Goal: Information Seeking & Learning: Compare options

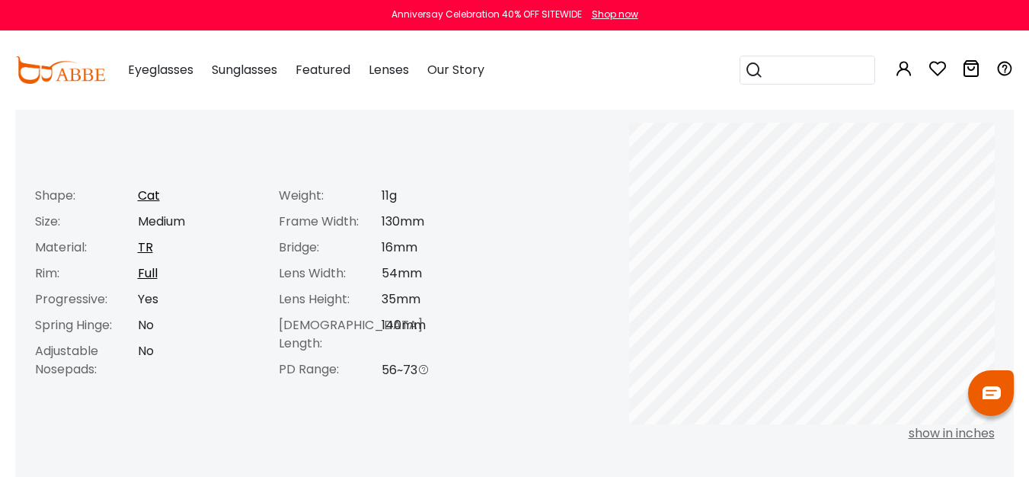
scroll to position [627, 0]
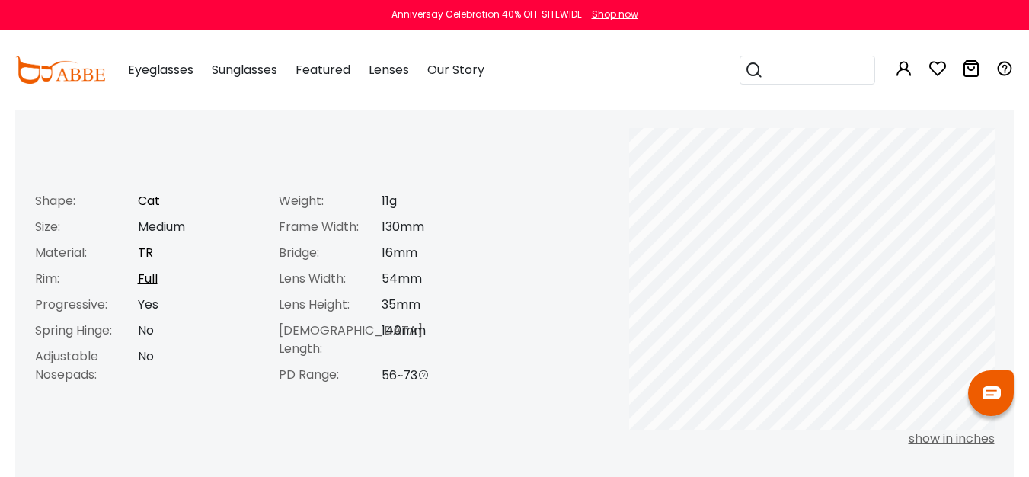
click at [784, 68] on input "search" at bounding box center [816, 69] width 107 height 27
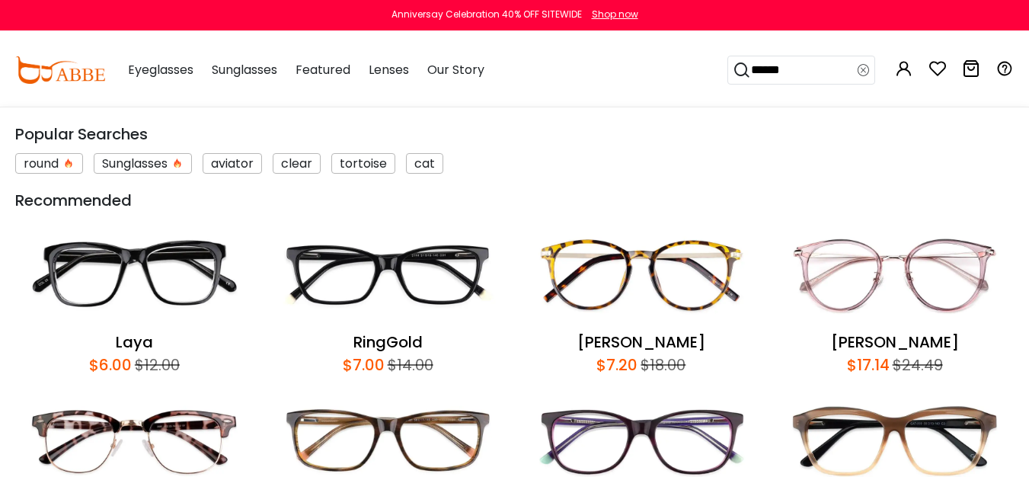
type input "*******"
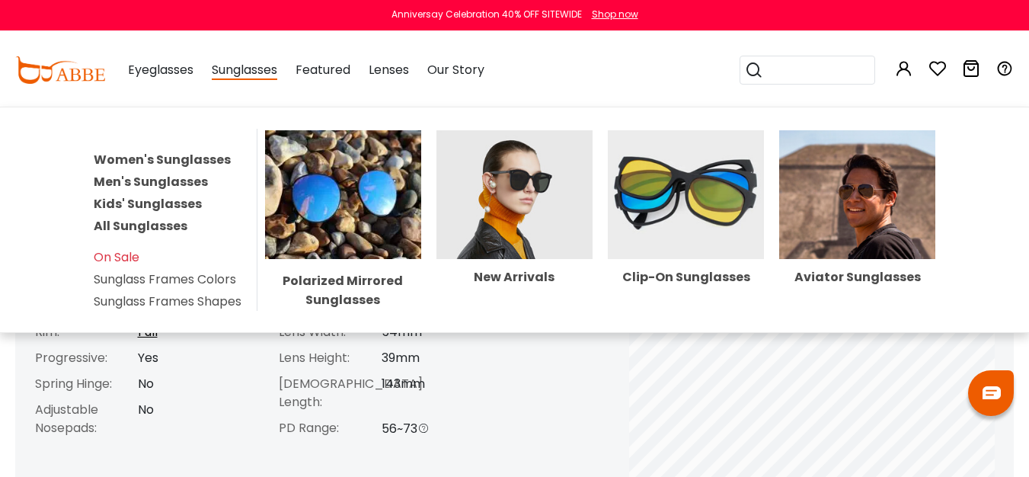
scroll to position [596, 0]
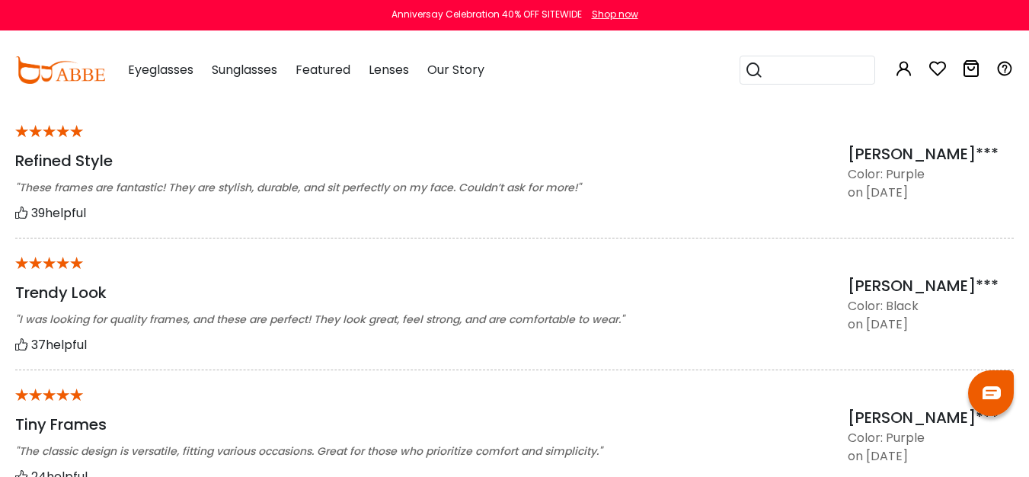
scroll to position [1013, 0]
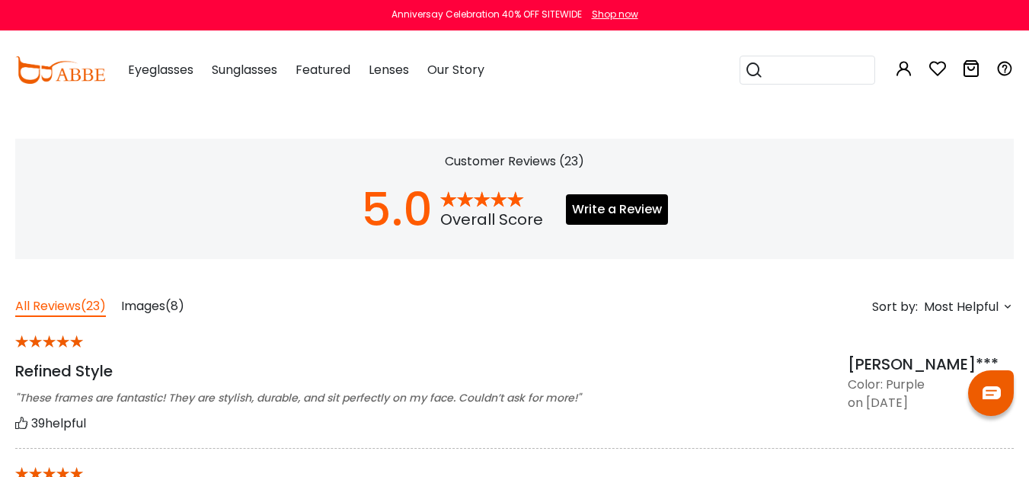
click at [169, 303] on span "(8)" at bounding box center [174, 306] width 19 height 18
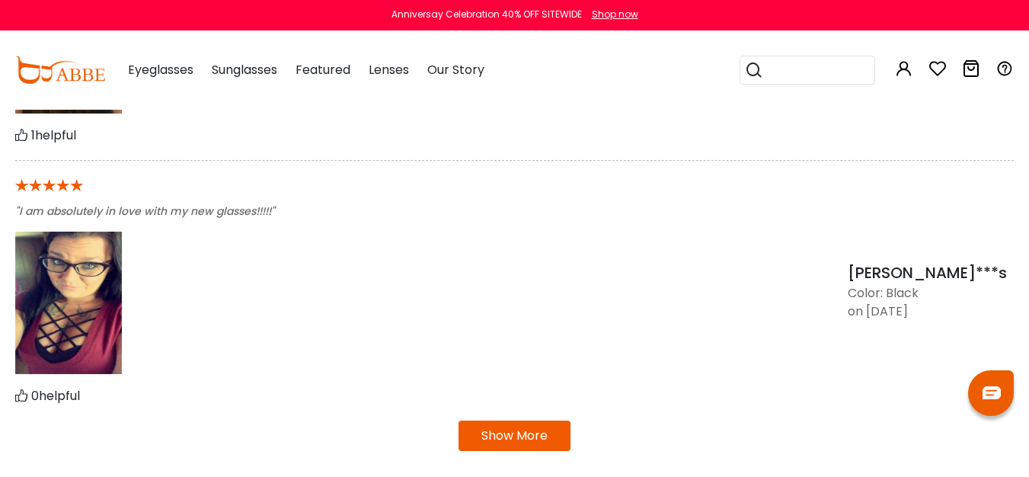
scroll to position [1794, 0]
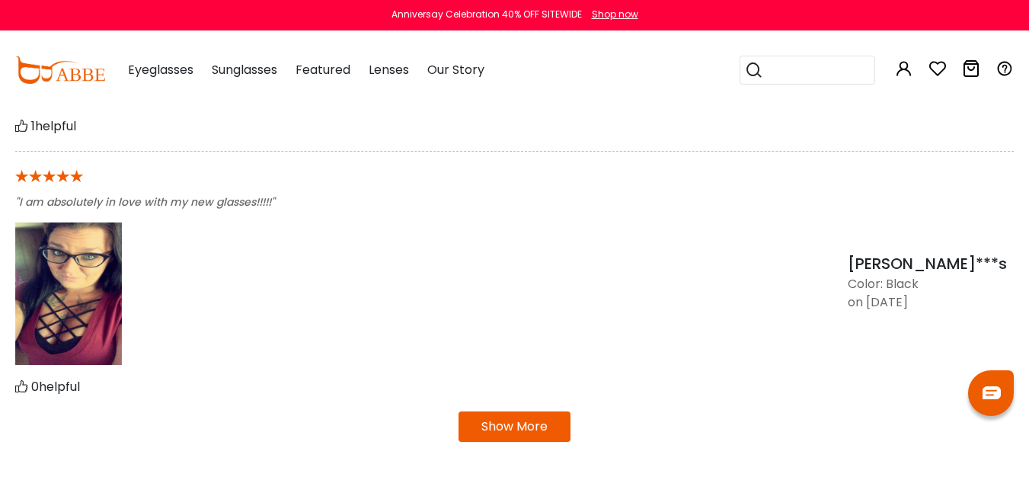
click at [553, 436] on button "Show More" at bounding box center [514, 426] width 112 height 30
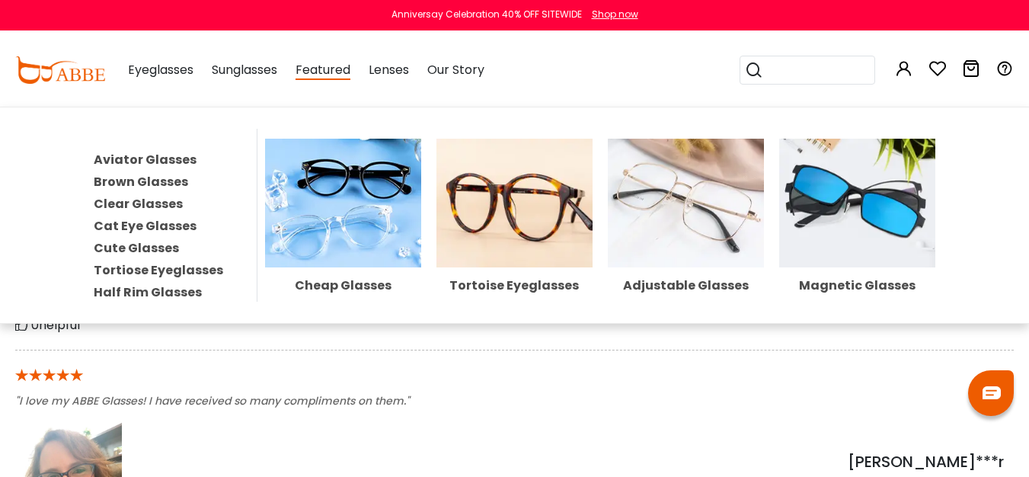
scroll to position [2108, 0]
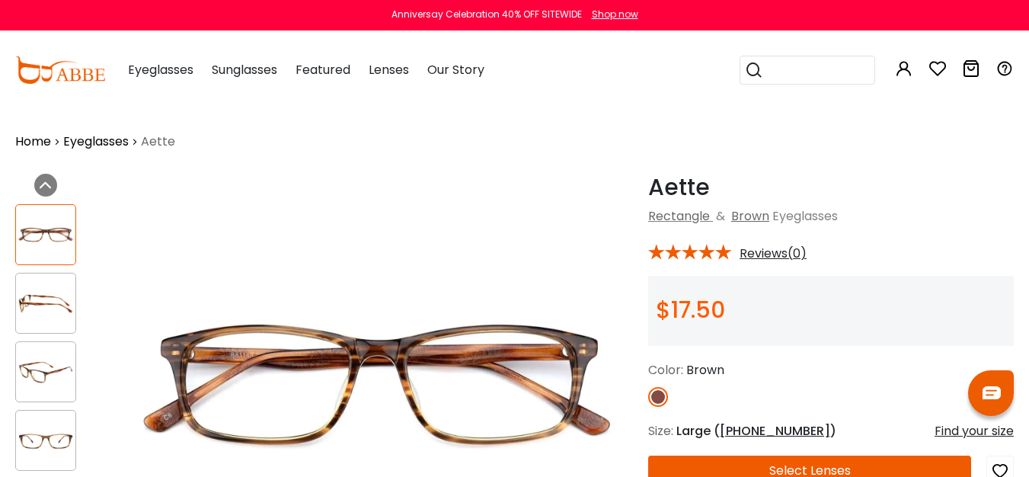
click at [800, 83] on input "search" at bounding box center [816, 69] width 107 height 27
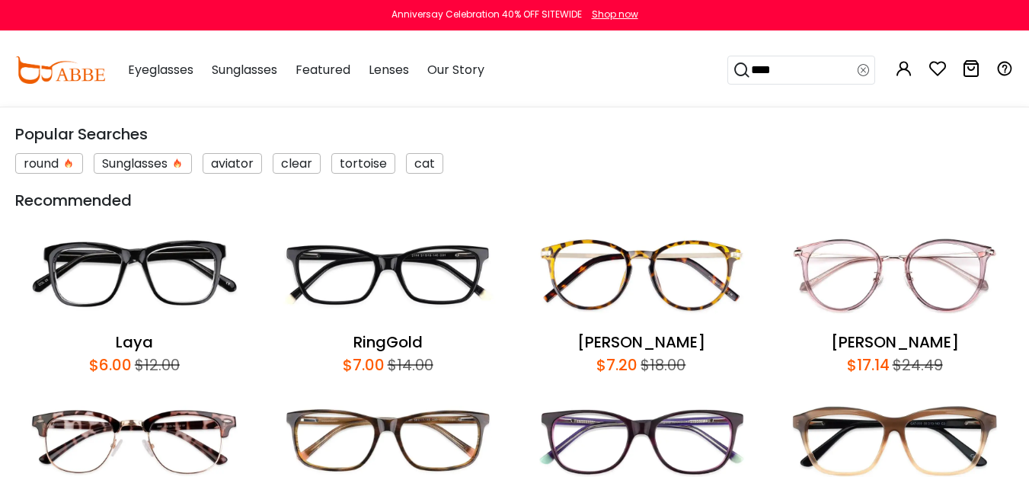
type input "*****"
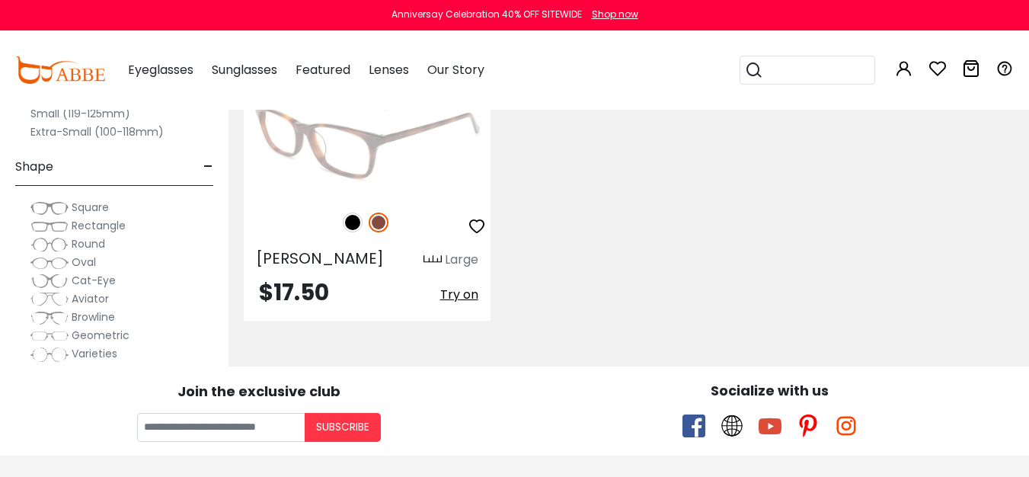
click at [332, 171] on img at bounding box center [367, 133] width 247 height 123
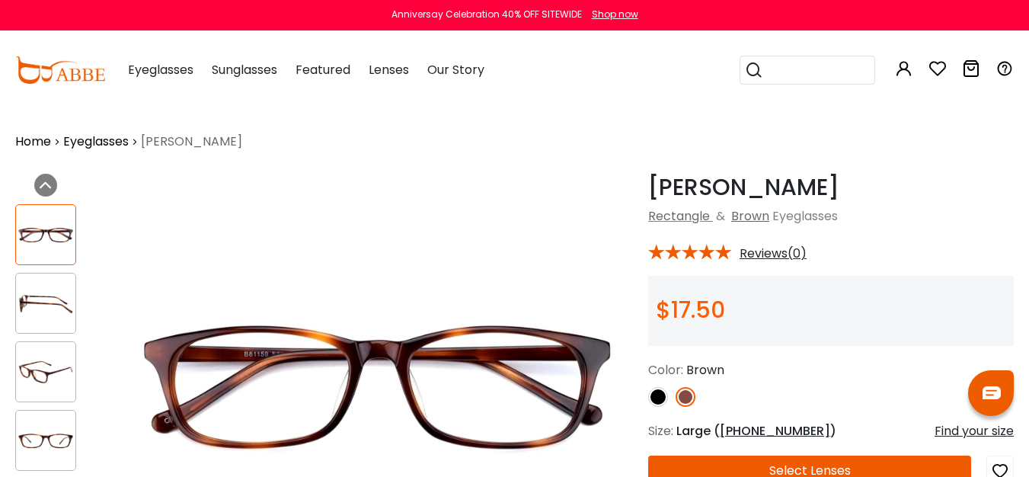
scroll to position [503, 0]
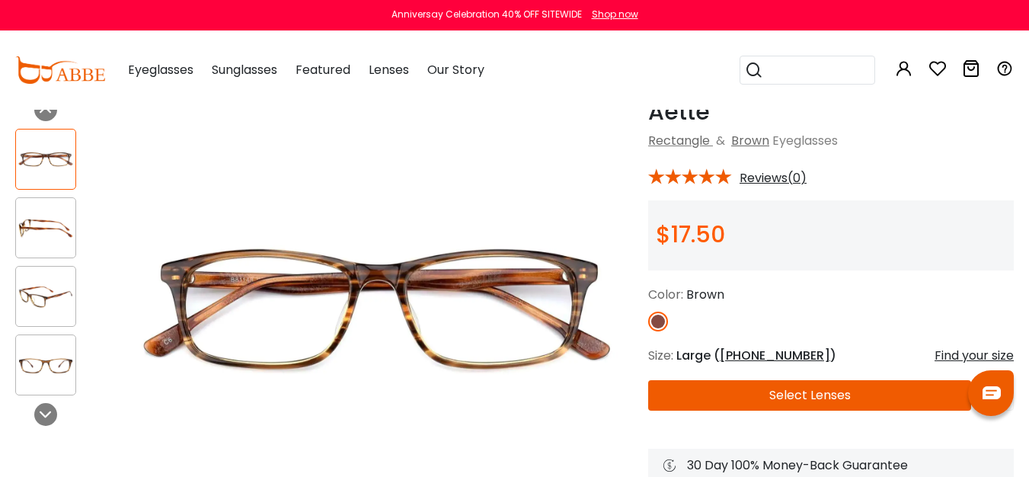
scroll to position [100, 0]
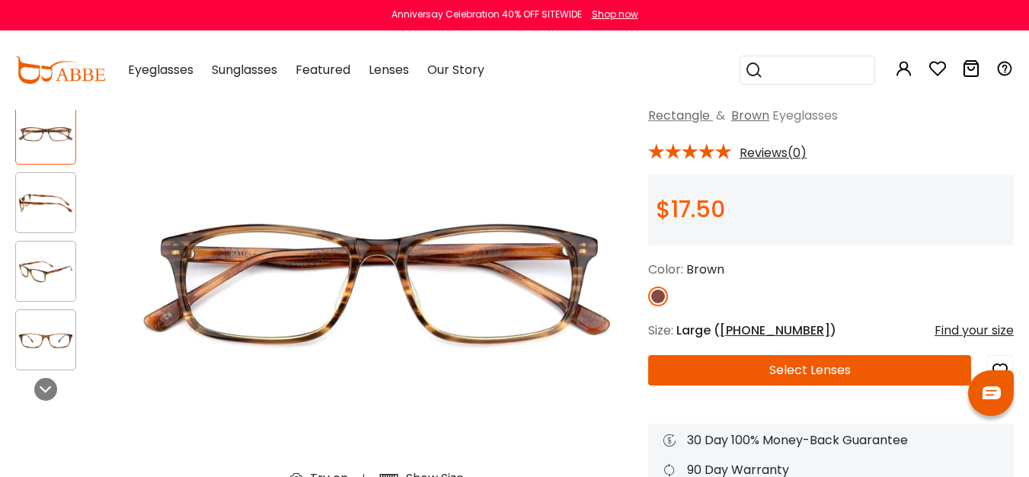
click at [41, 251] on div at bounding box center [45, 271] width 61 height 61
click at [52, 332] on img at bounding box center [45, 340] width 59 height 30
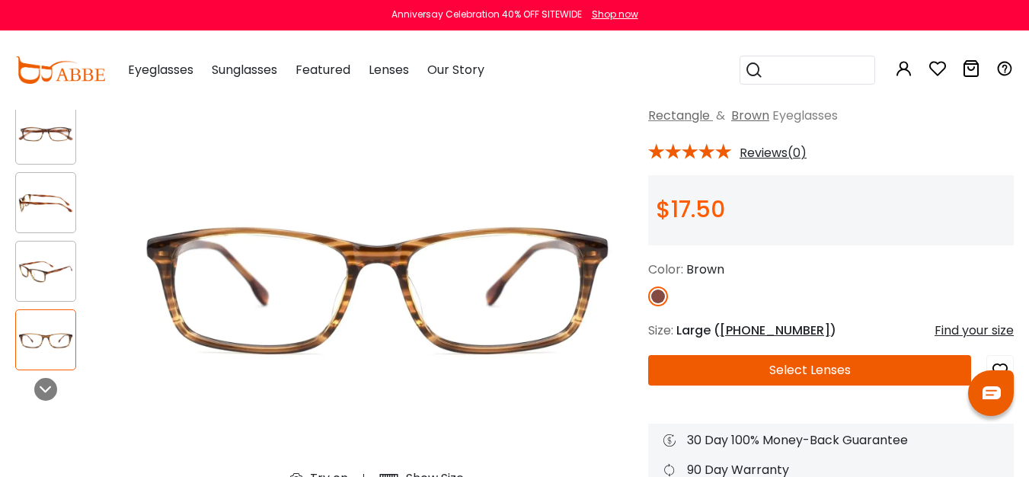
click at [51, 350] on img at bounding box center [45, 340] width 59 height 30
click at [36, 392] on div at bounding box center [45, 389] width 23 height 23
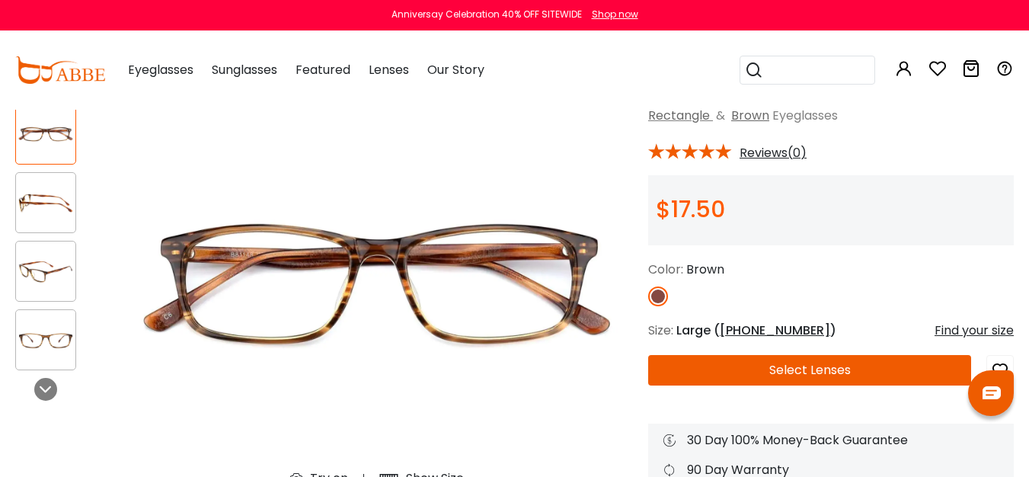
click at [47, 267] on img at bounding box center [45, 272] width 59 height 30
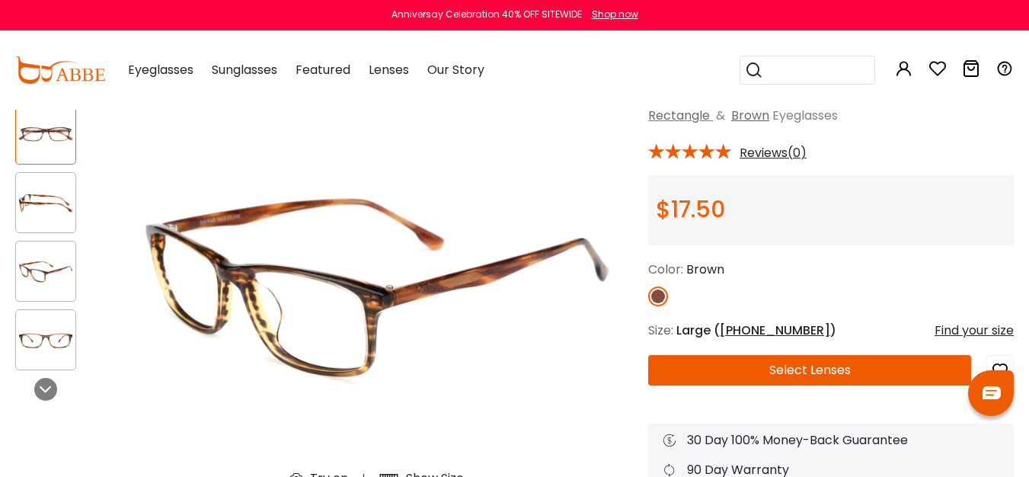
click at [47, 218] on div at bounding box center [45, 202] width 61 height 61
click at [59, 173] on div at bounding box center [45, 202] width 61 height 61
click at [53, 132] on img at bounding box center [45, 135] width 59 height 30
